Goal: Find specific page/section: Find specific page/section

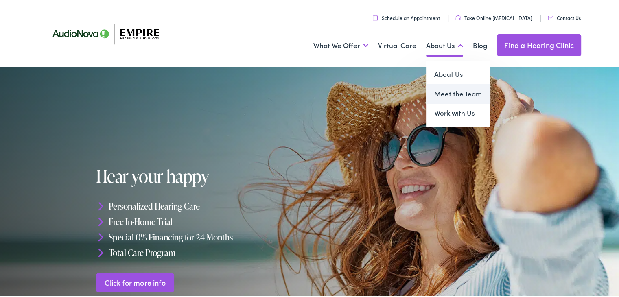
click at [439, 89] on link "Meet the Team" at bounding box center [458, 93] width 64 height 20
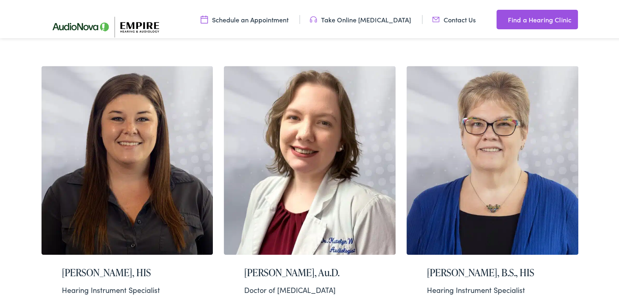
scroll to position [1137, 0]
click at [293, 142] on img at bounding box center [310, 158] width 172 height 189
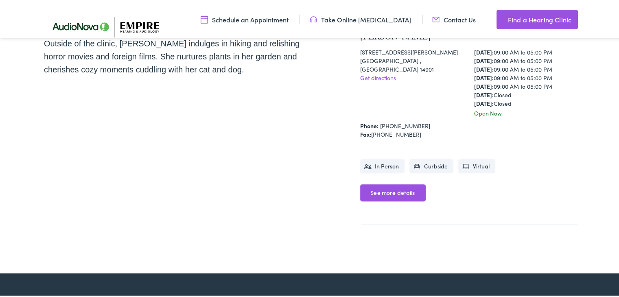
scroll to position [309, 0]
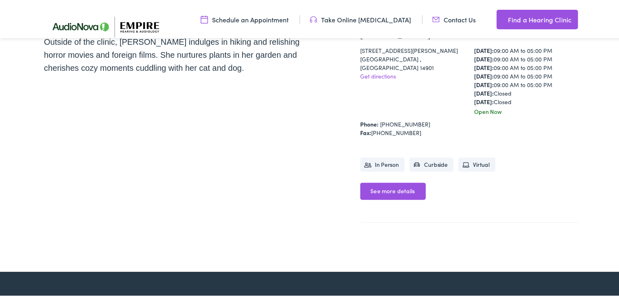
click at [393, 181] on link "See more details" at bounding box center [392, 189] width 65 height 17
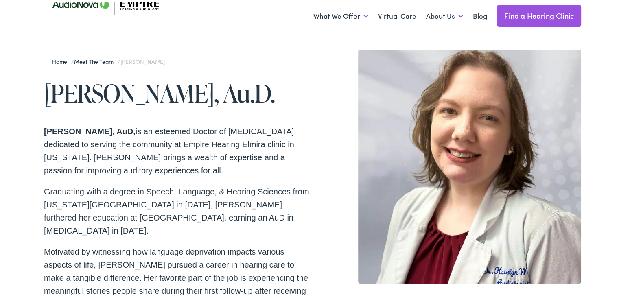
scroll to position [0, 0]
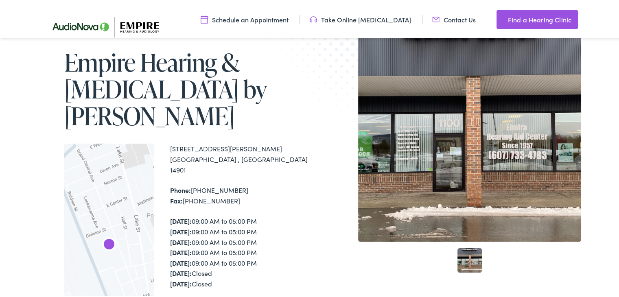
scroll to position [97, 0]
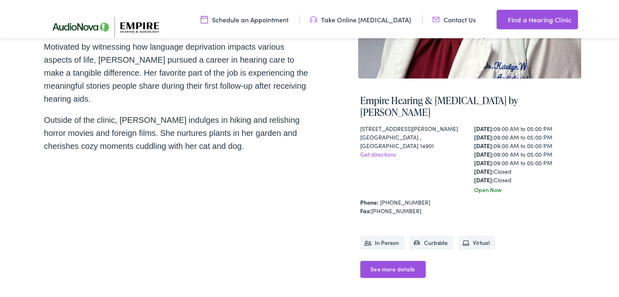
scroll to position [233, 0]
